Goal: Transaction & Acquisition: Purchase product/service

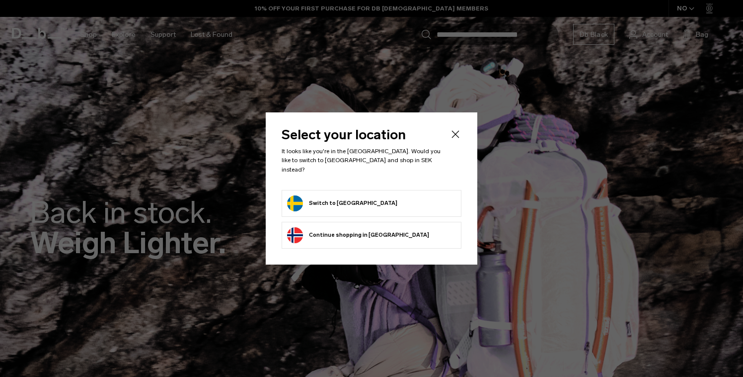
click at [345, 204] on button "Switch to Sweden" at bounding box center [342, 203] width 110 height 16
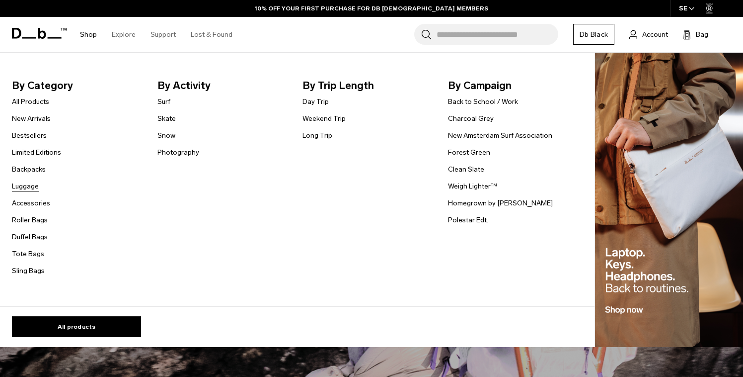
click at [32, 184] on link "Luggage" at bounding box center [25, 186] width 27 height 10
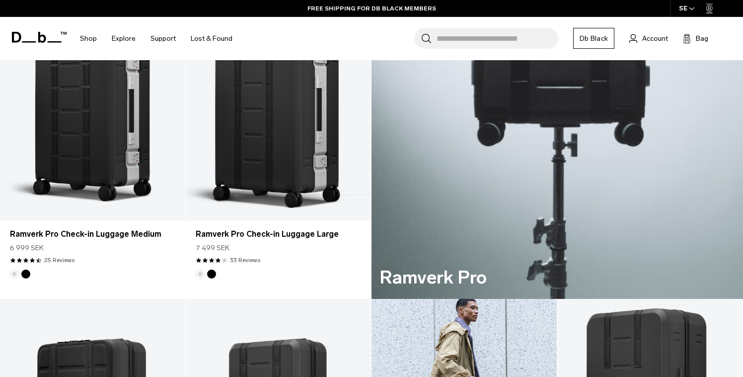
scroll to position [518, 0]
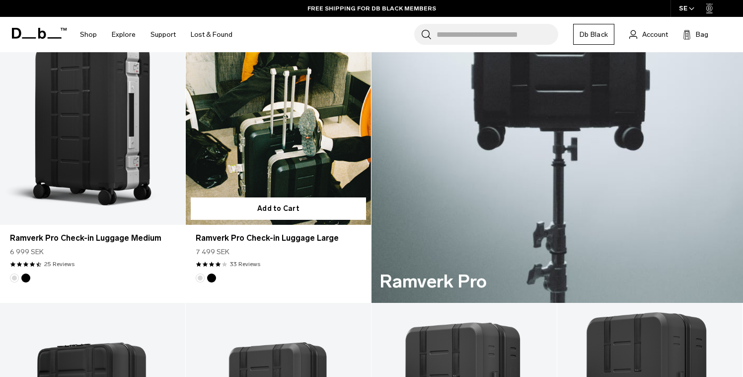
click at [214, 278] on button "Black Out" at bounding box center [211, 277] width 9 height 9
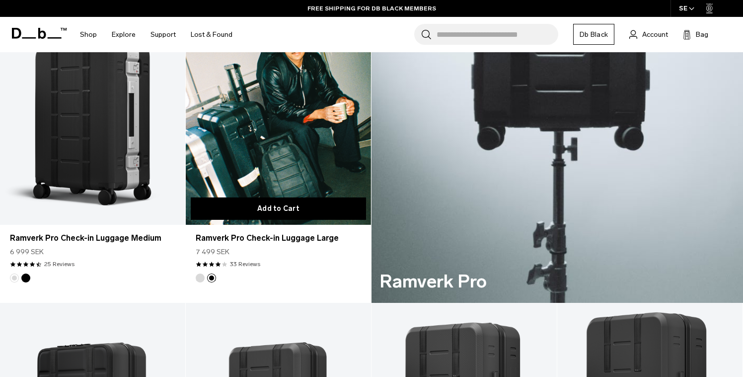
click at [300, 209] on button "Add to Cart" at bounding box center [278, 208] width 175 height 22
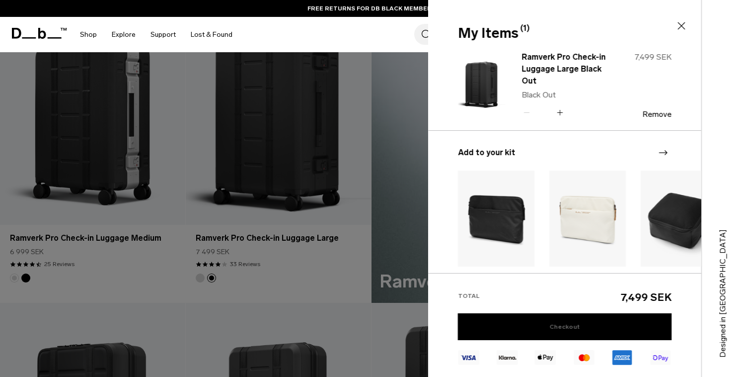
click at [568, 324] on link "Checkout" at bounding box center [565, 326] width 214 height 27
